Goal: Information Seeking & Learning: Learn about a topic

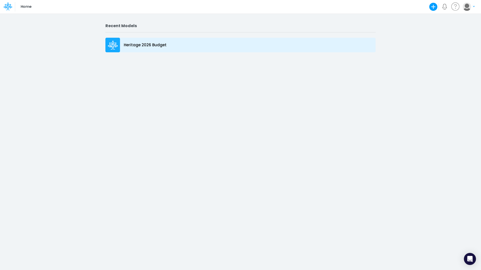
click at [138, 45] on p "Heritage 2026 Budget" at bounding box center [145, 45] width 43 height 6
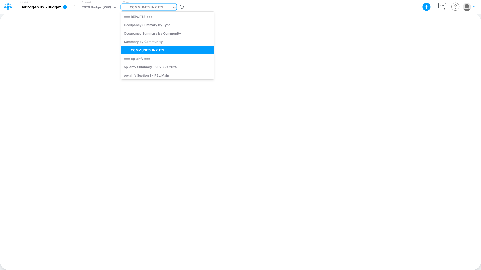
click at [155, 8] on div "=== COMMUNITY INPUTS ===" at bounding box center [146, 8] width 47 height 6
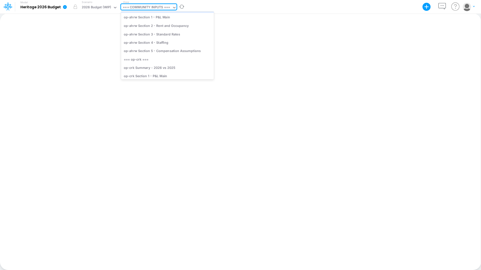
scroll to position [130, 0]
click at [153, 43] on div "op-ahrw Section 4 - Staffing" at bounding box center [167, 42] width 93 height 8
